Goal: Information Seeking & Learning: Check status

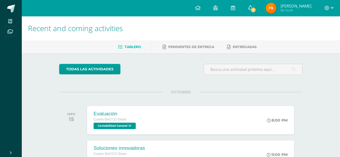
click at [256, 8] on span "7" at bounding box center [253, 10] width 6 height 6
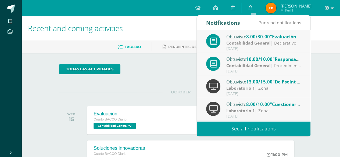
click at [167, 74] on div "todas las Actividades" at bounding box center [181, 71] width 248 height 15
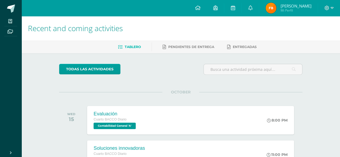
click at [276, 8] on img at bounding box center [271, 8] width 11 height 11
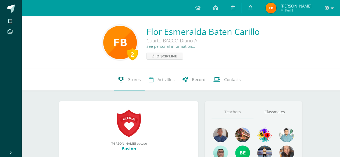
click at [121, 78] on icon at bounding box center [121, 80] width 6 height 6
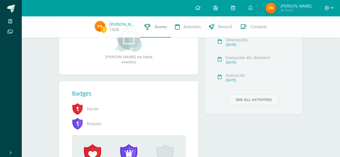
scroll to position [216, 0]
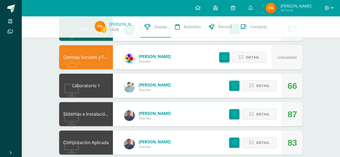
scroll to position [153, 0]
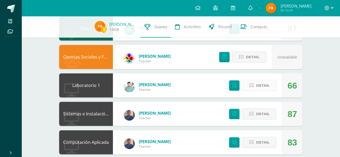
click at [254, 81] on button "Detail" at bounding box center [259, 85] width 34 height 11
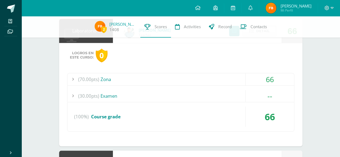
scroll to position [209, 0]
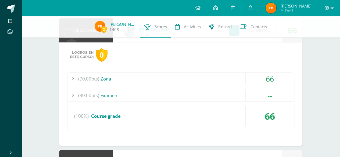
click at [248, 99] on div "--" at bounding box center [270, 95] width 48 height 12
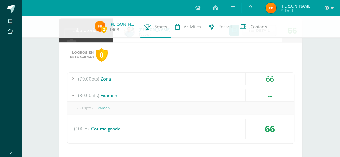
click at [250, 86] on div "(70.00pts) Zona 66 (15.0pts) De Pseint a C++ 13 (10.0pts) Cuestionario (20.0pts)" at bounding box center [180, 108] width 227 height 71
click at [236, 81] on div "(70.00pts) Zona" at bounding box center [180, 79] width 227 height 12
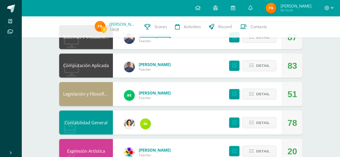
scroll to position [398, 0]
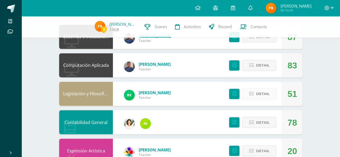
click at [262, 95] on span "Detail" at bounding box center [262, 94] width 13 height 10
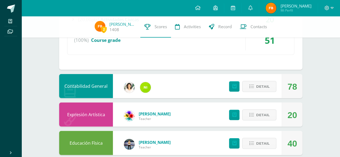
scroll to position [577, 0]
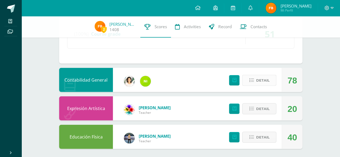
click at [256, 75] on button "Detail" at bounding box center [259, 80] width 34 height 11
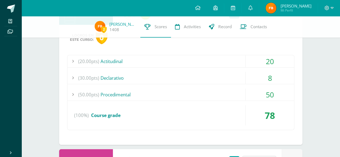
scroll to position [697, 0]
